Goal: Task Accomplishment & Management: Manage account settings

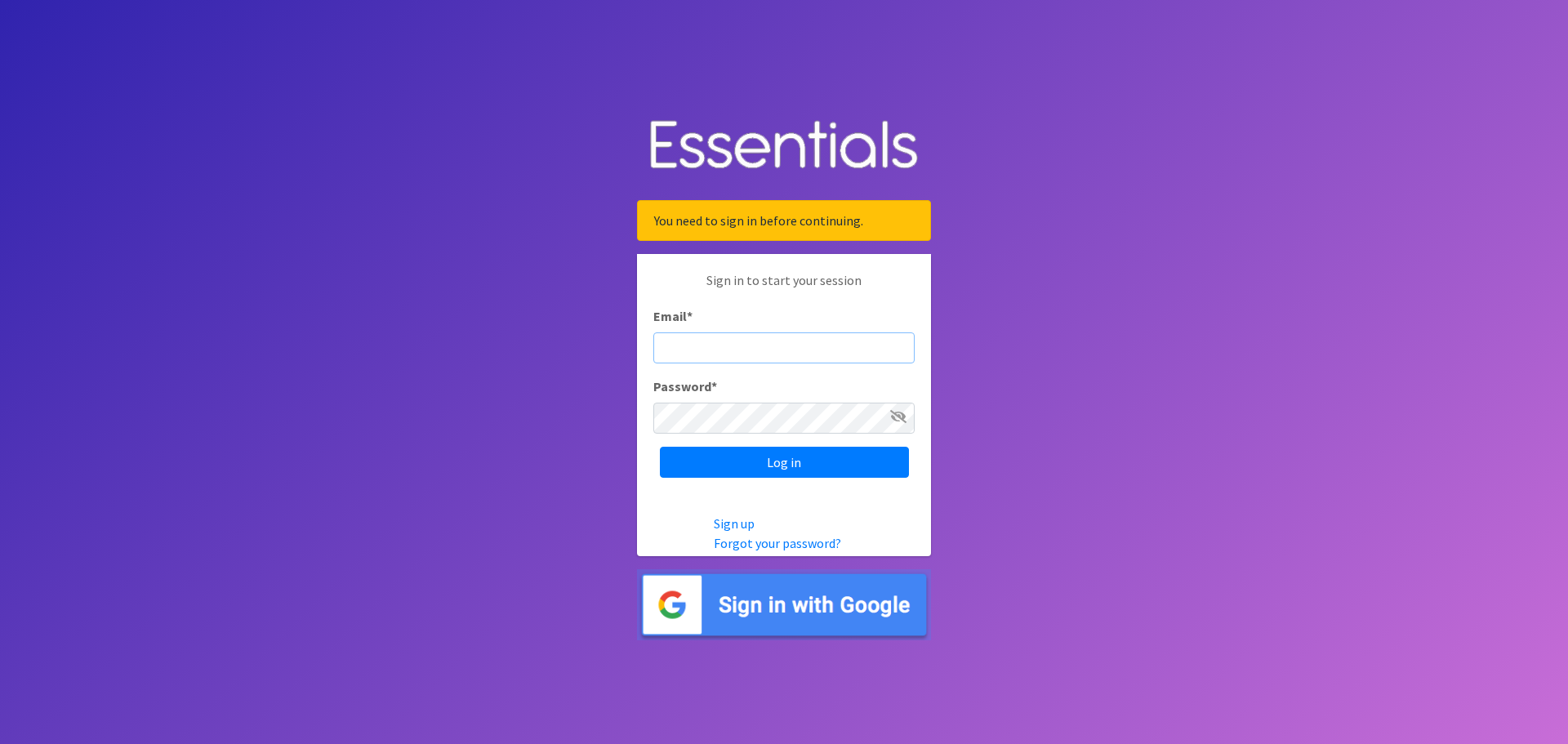
click at [773, 345] on input "Email *" at bounding box center [784, 347] width 261 height 31
type input "[EMAIL_ADDRESS][DOMAIN_NAME]"
click at [720, 465] on input "Log in" at bounding box center [784, 462] width 249 height 31
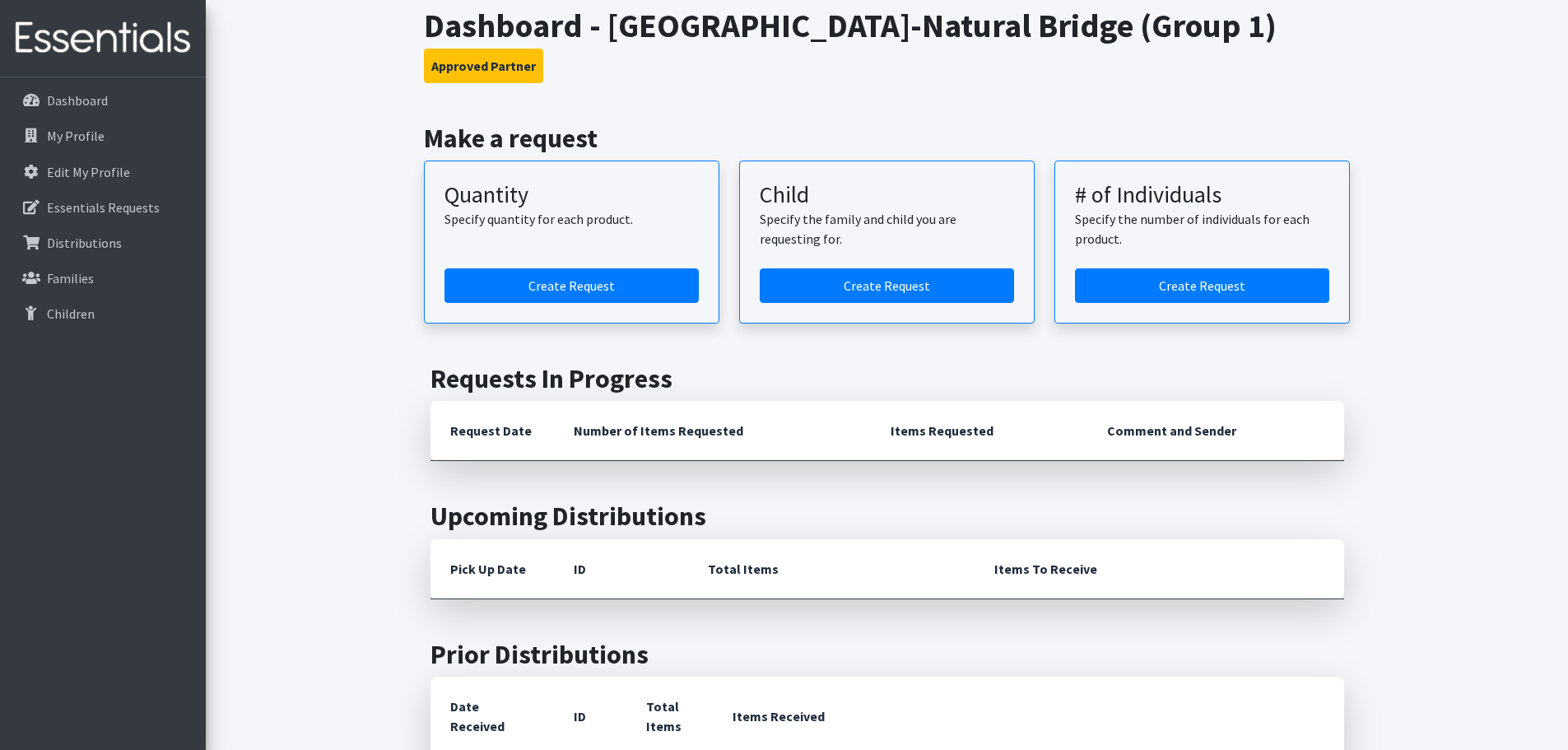
scroll to position [82, 0]
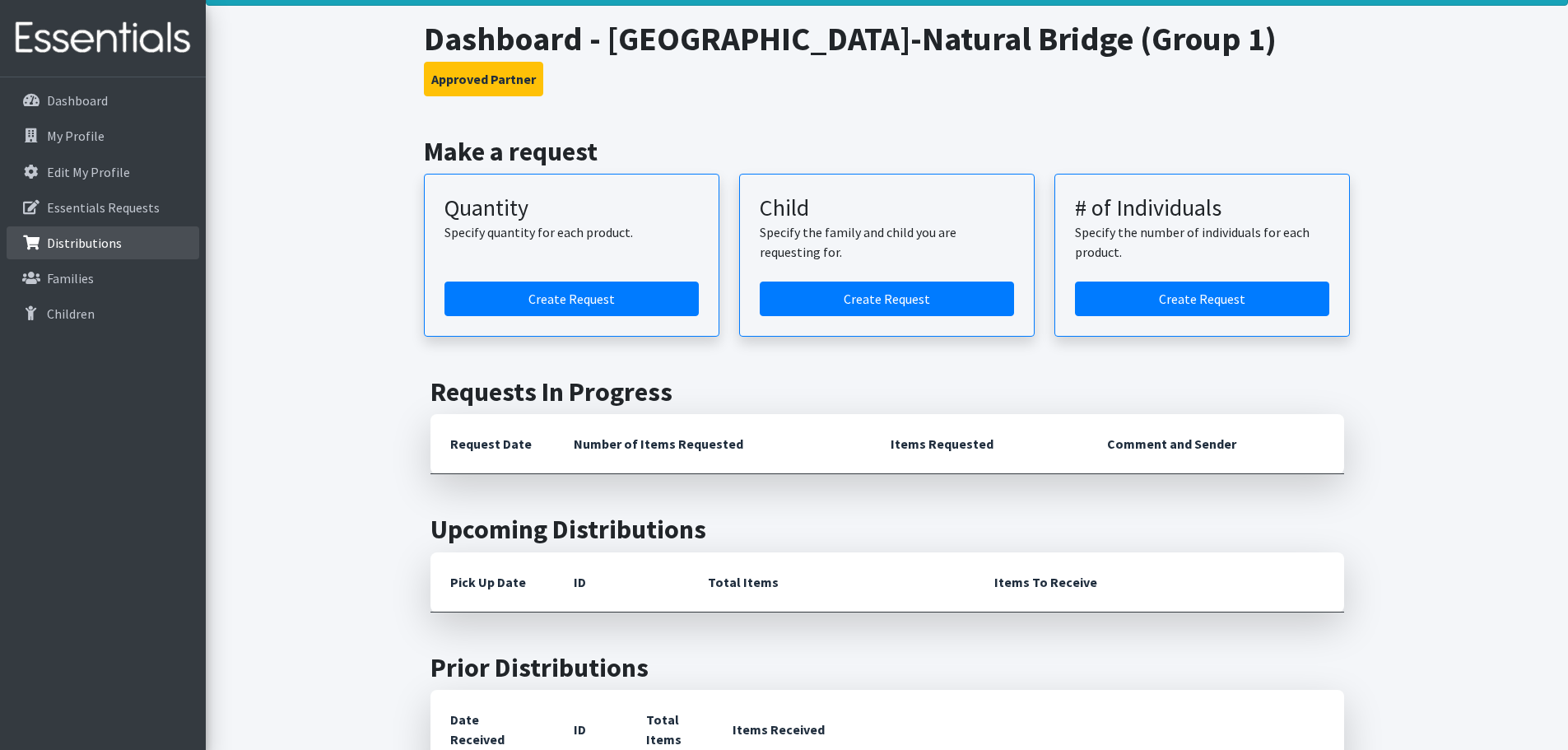
click at [91, 243] on p "Distributions" at bounding box center [84, 242] width 75 height 16
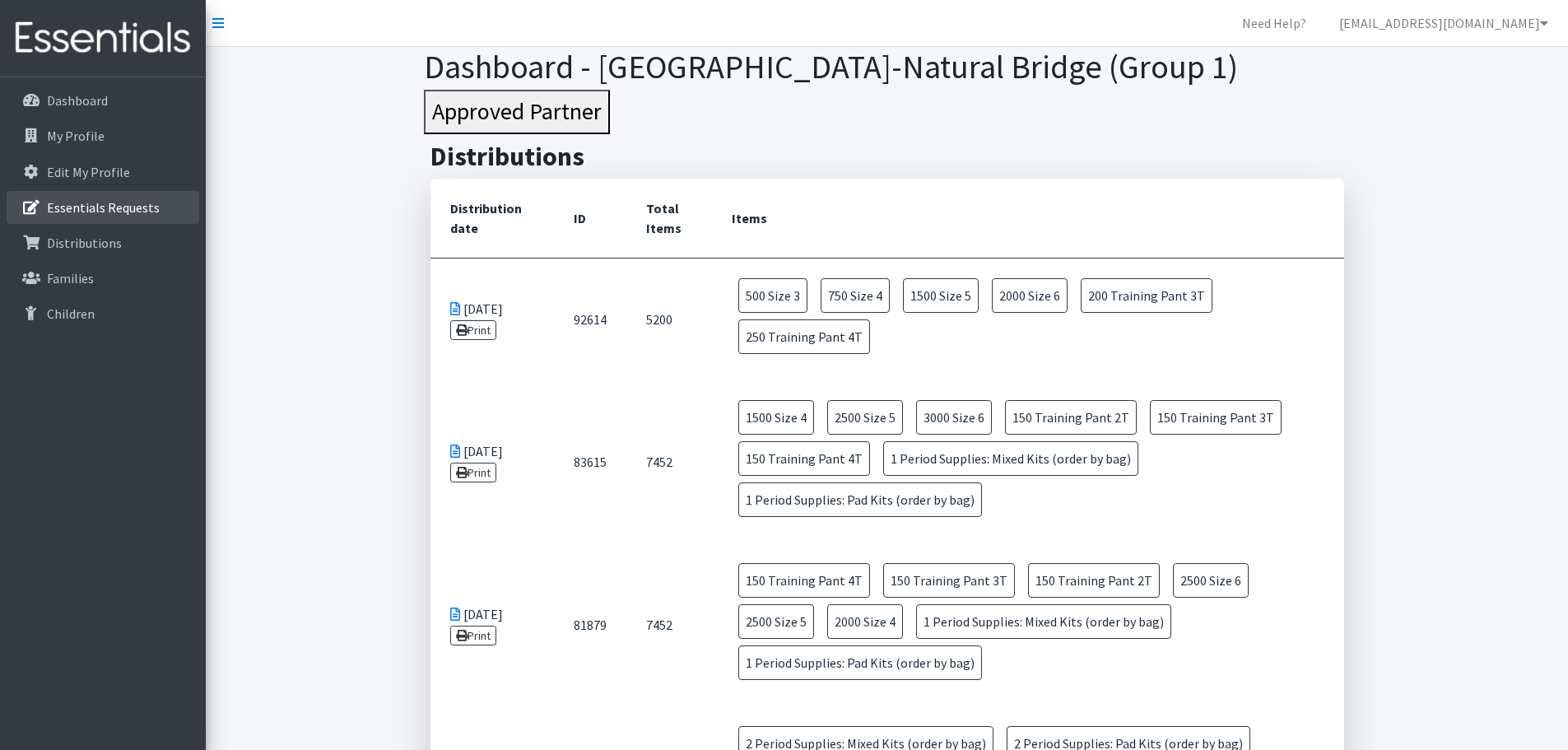
click at [79, 212] on p "Essentials Requests" at bounding box center [103, 207] width 113 height 16
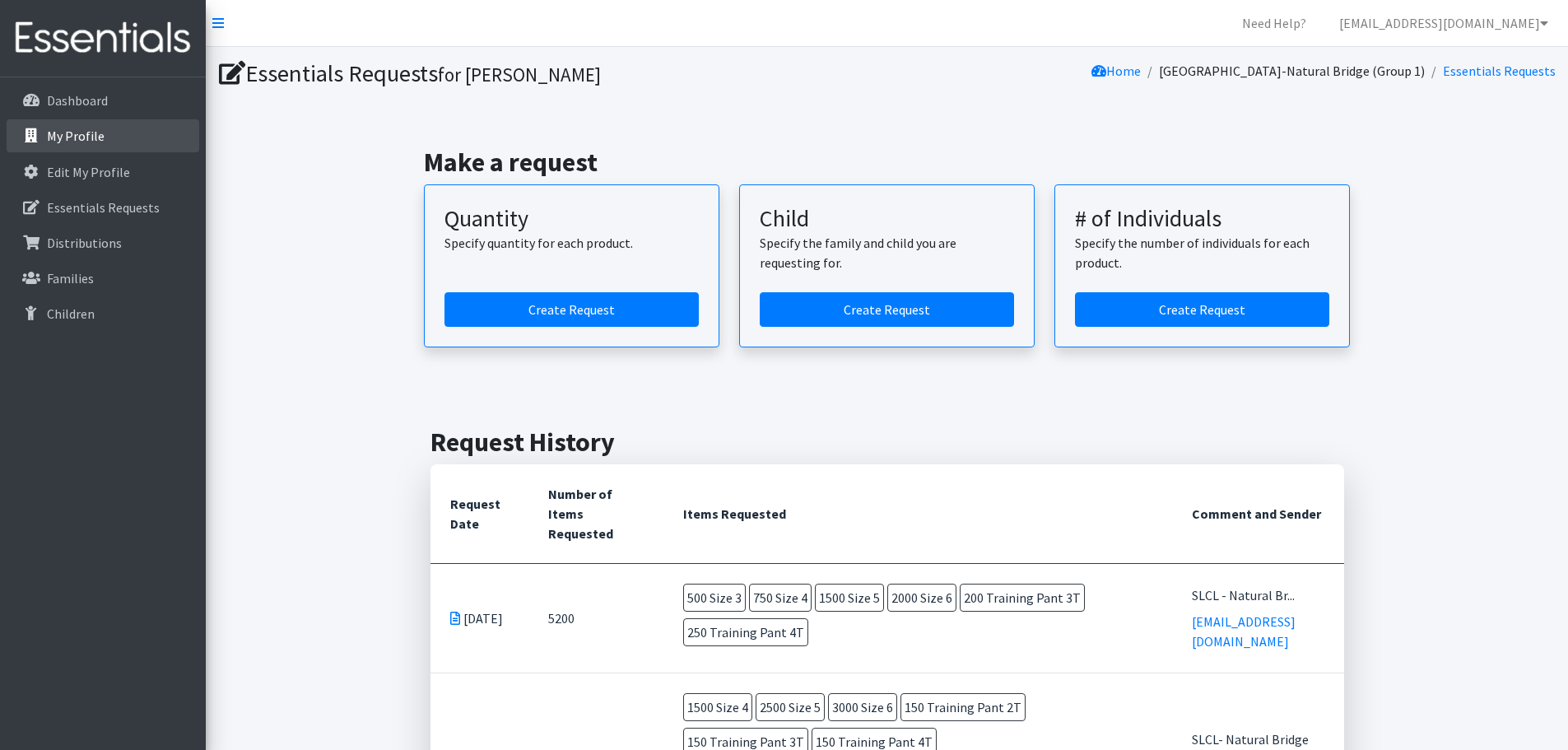
click at [68, 130] on p "My Profile" at bounding box center [76, 135] width 58 height 16
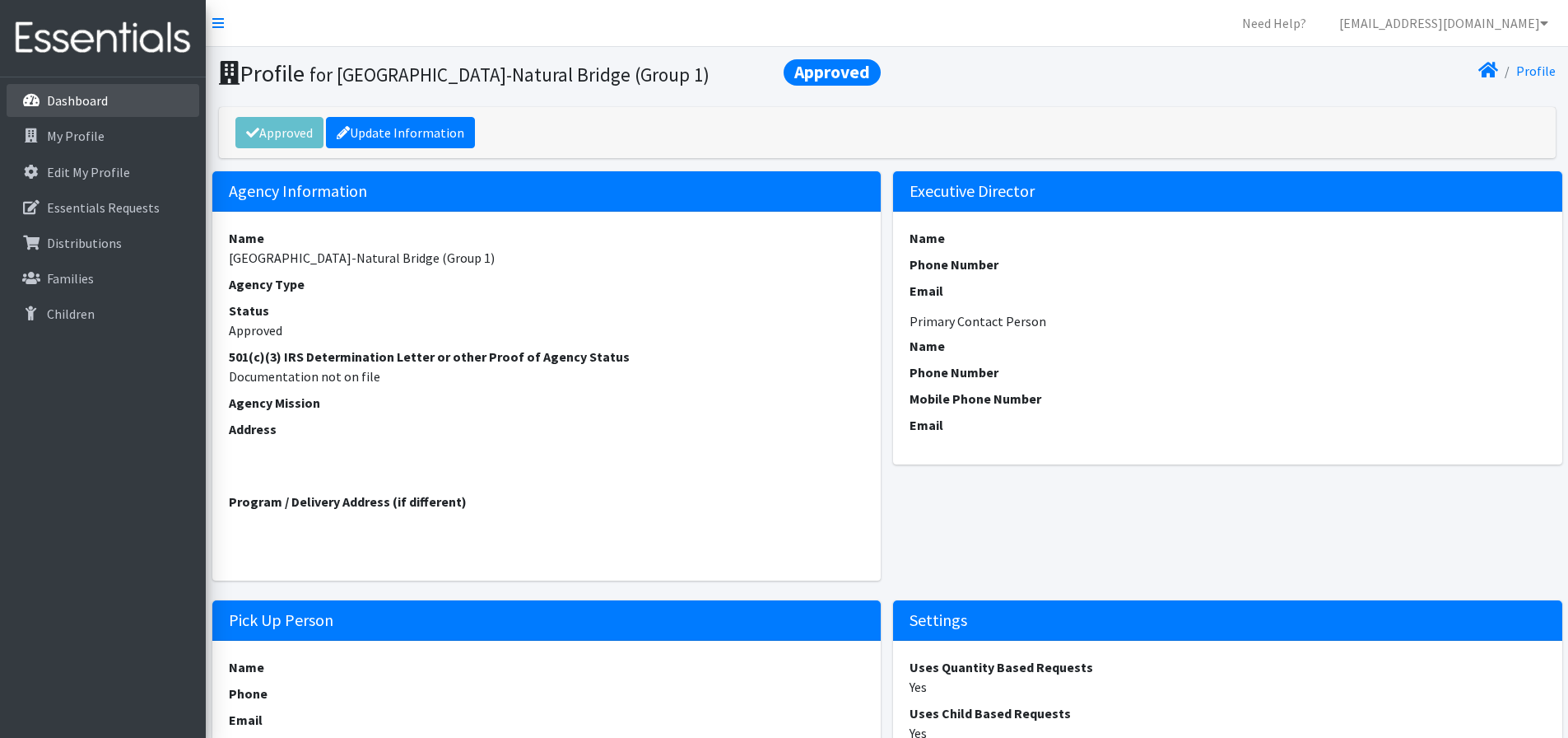
click at [51, 103] on p "Dashboard" at bounding box center [78, 99] width 61 height 16
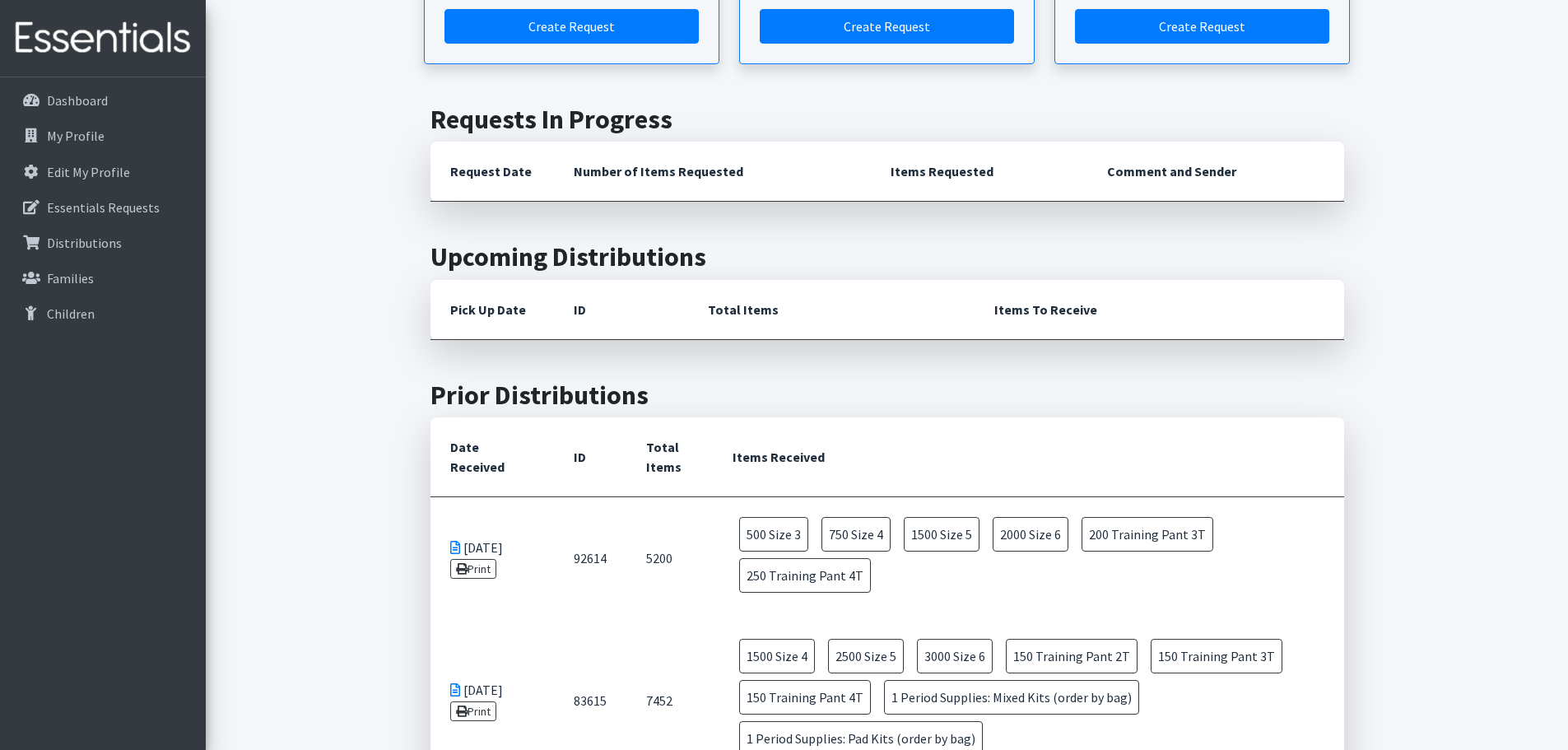
scroll to position [329, 0]
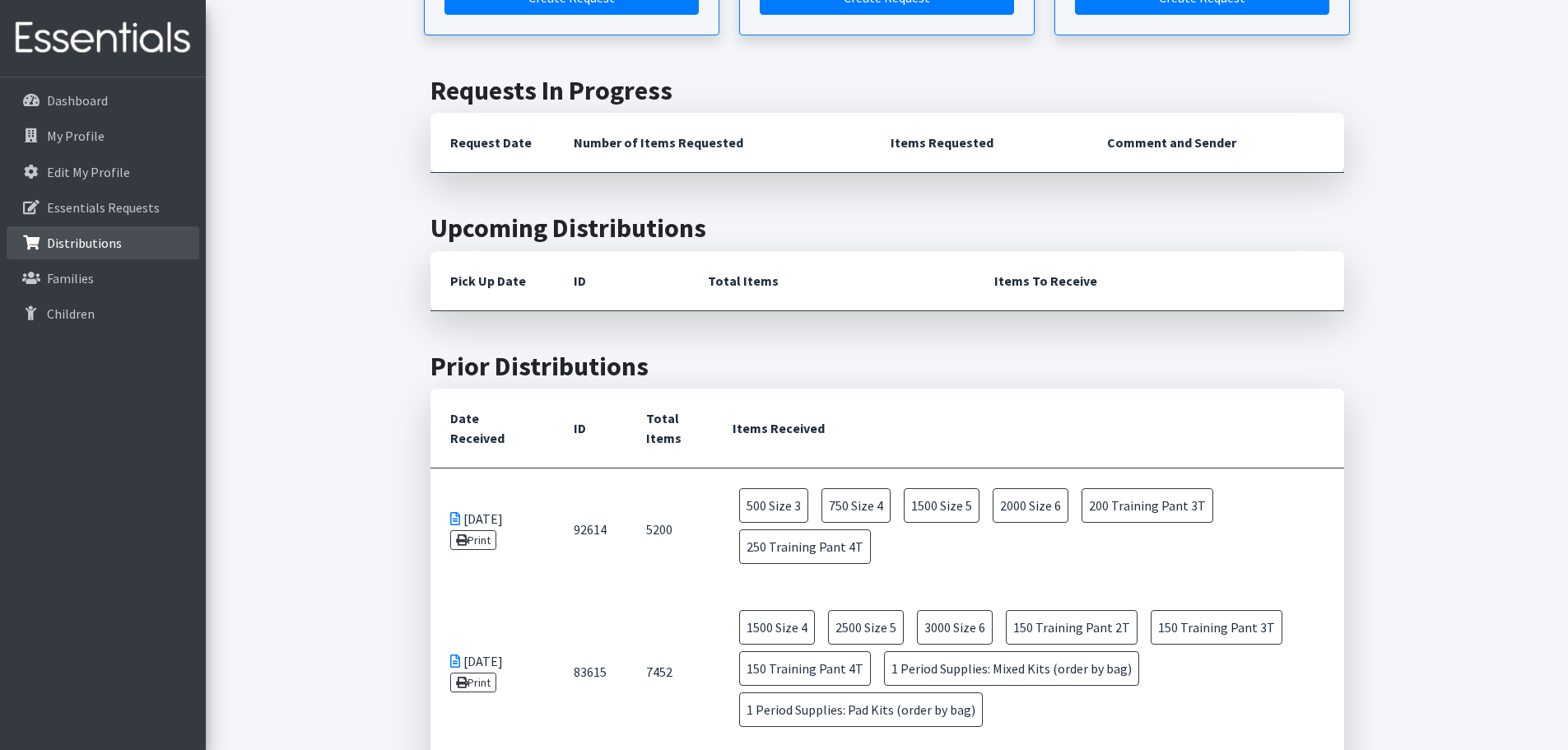
click at [57, 253] on link "Distributions" at bounding box center [103, 242] width 193 height 33
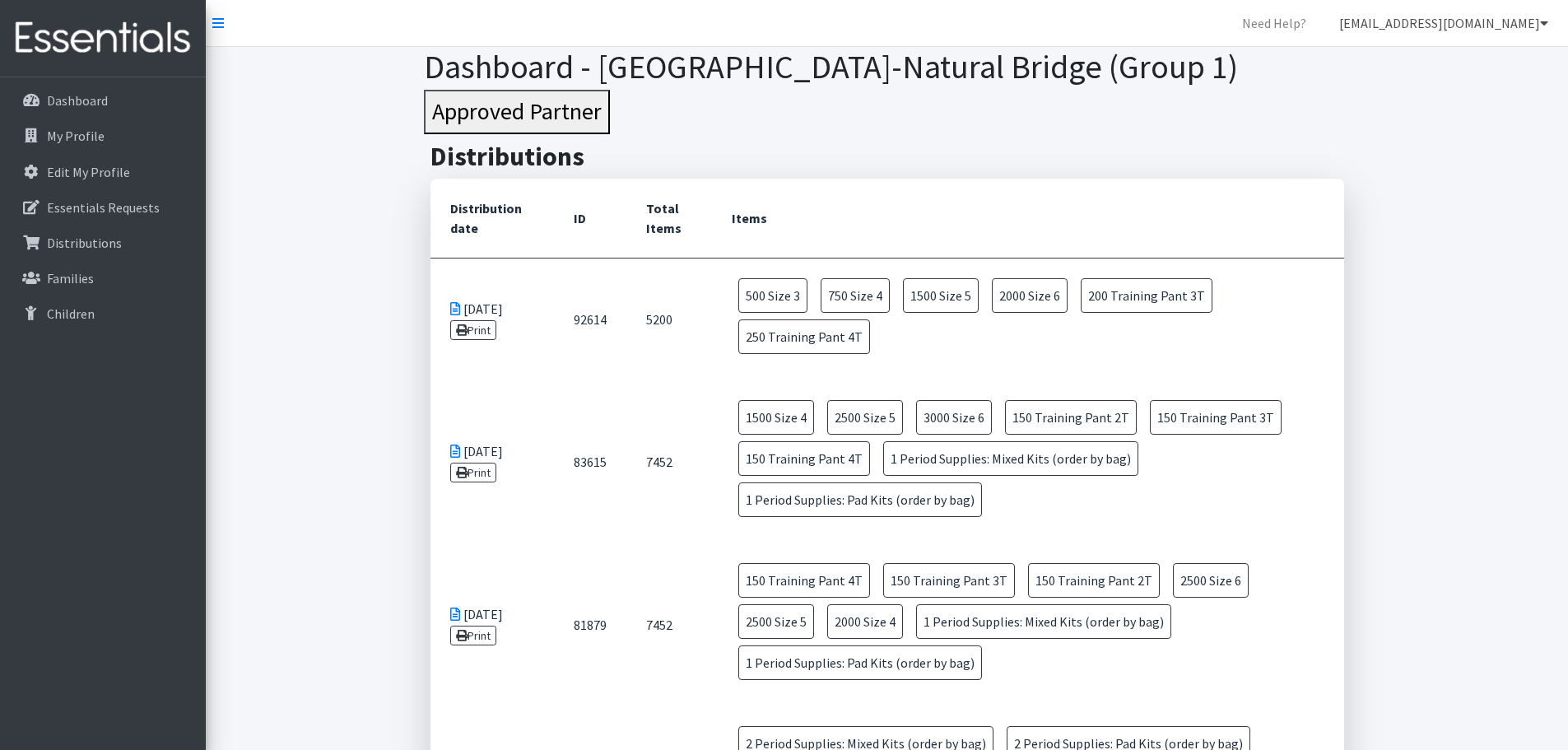
click at [1507, 30] on link "[EMAIL_ADDRESS][DOMAIN_NAME]" at bounding box center [1443, 23] width 235 height 33
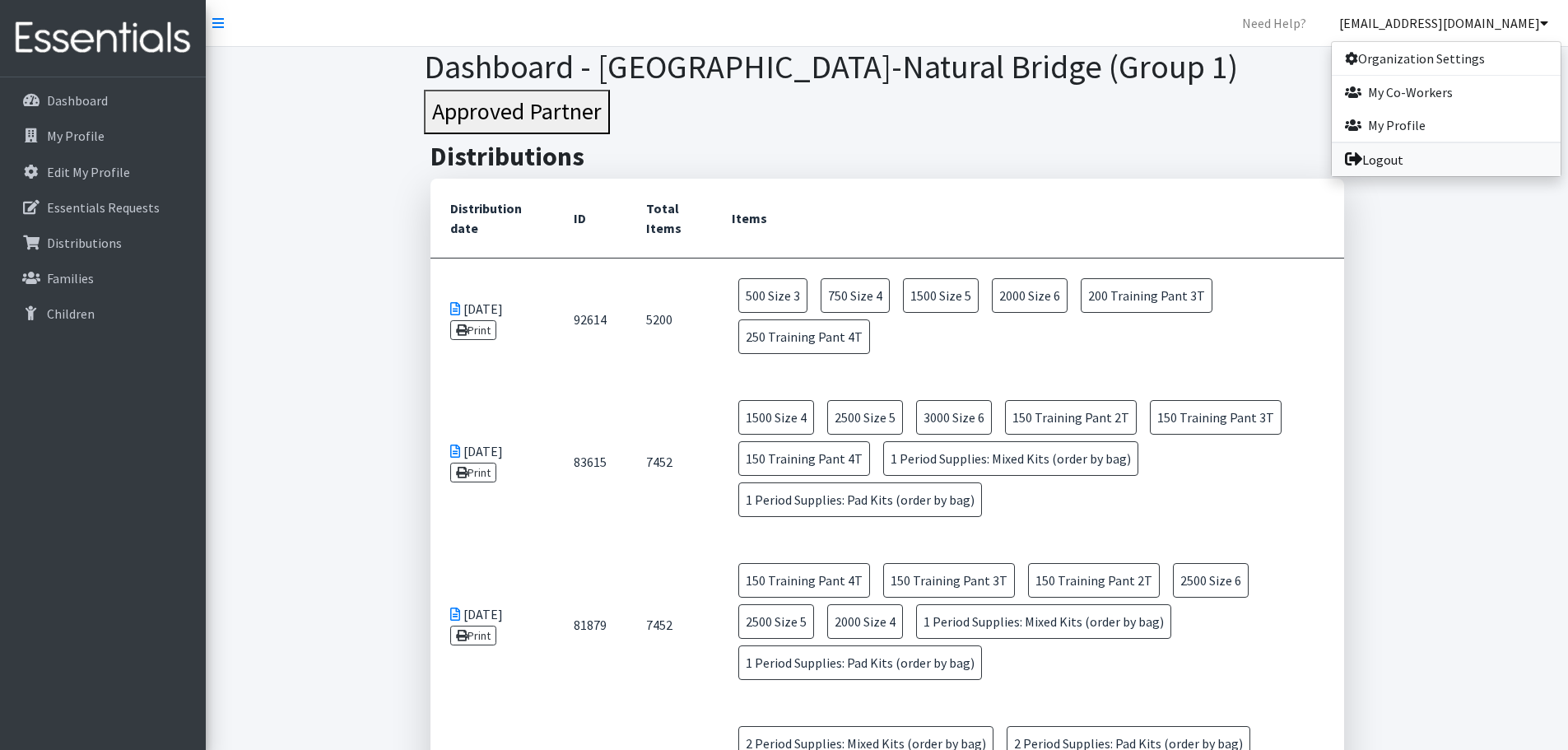
click at [1388, 151] on link "Logout" at bounding box center [1446, 159] width 229 height 33
